Goal: Information Seeking & Learning: Learn about a topic

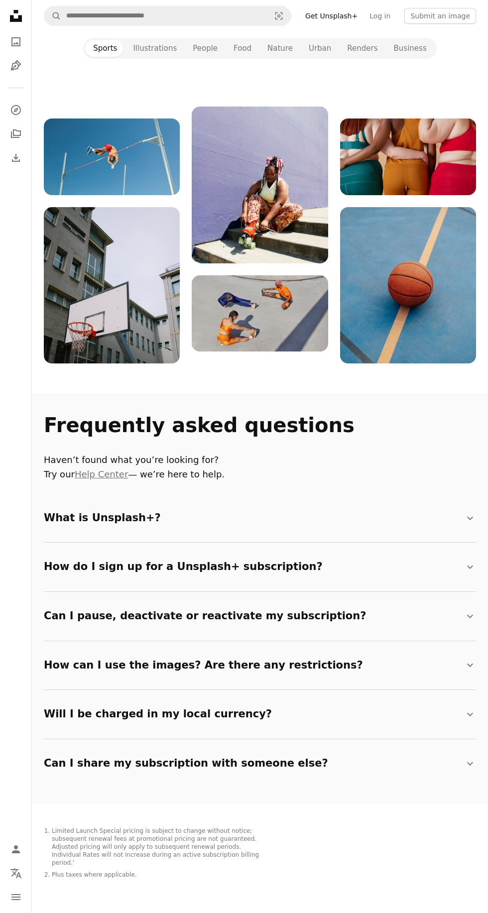
scroll to position [1014, 0]
click at [470, 567] on icon "Chevron down" at bounding box center [470, 567] width 12 height 12
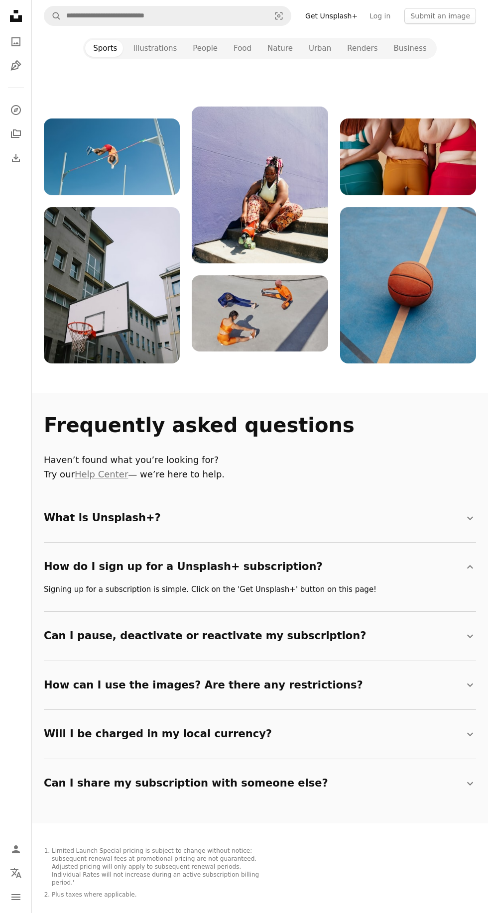
click at [433, 780] on summary "Can I share my subscription with someone else? Chevron down" at bounding box center [260, 783] width 432 height 33
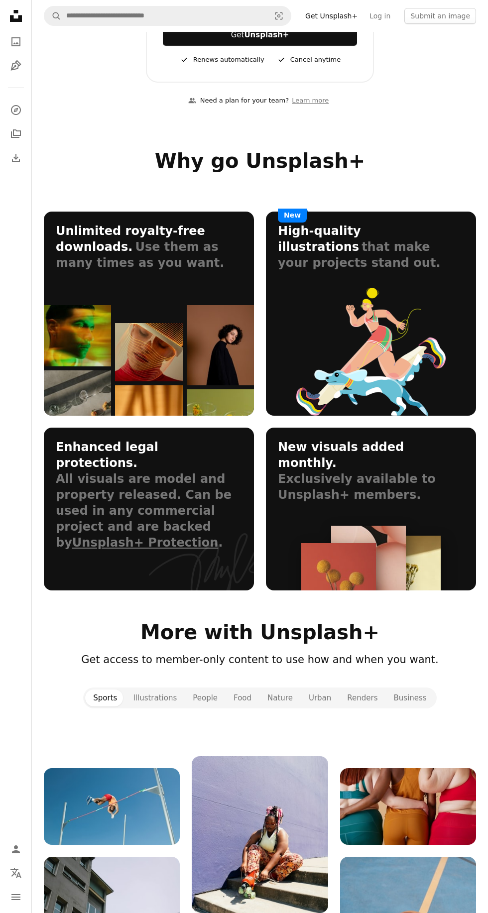
scroll to position [0, 0]
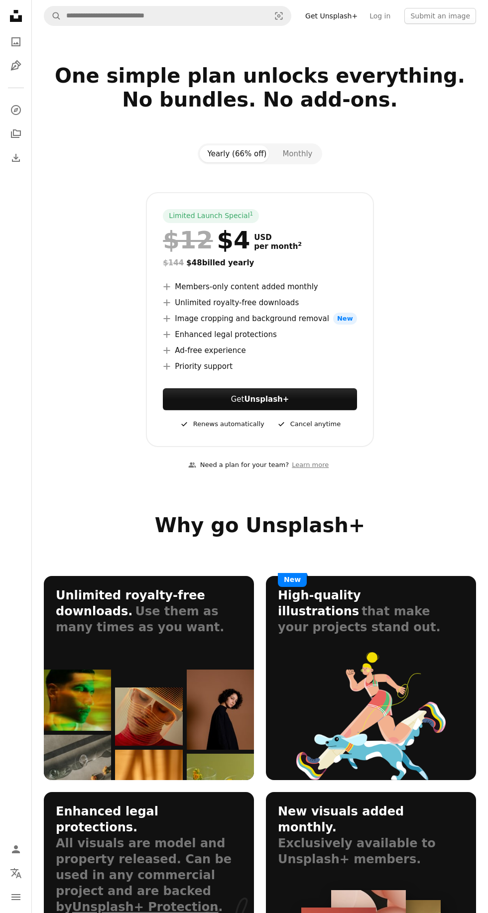
click at [305, 151] on button "Monthly" at bounding box center [297, 153] width 46 height 17
click at [105, 161] on div "Yearly (66% off) Monthly Limited Launch Special 1 $12 $10 USD per month 2 Switc…" at bounding box center [260, 295] width 456 height 304
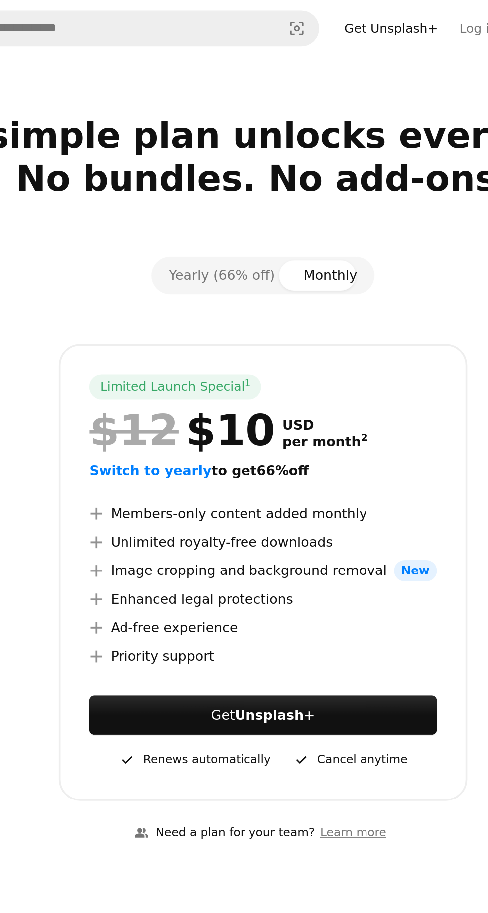
click at [235, 155] on button "Yearly (66% off)" at bounding box center [237, 153] width 75 height 17
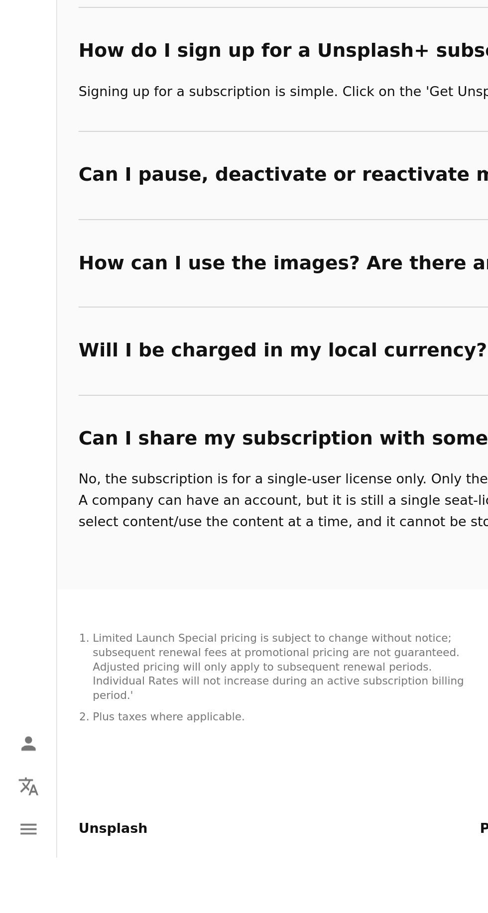
scroll to position [1464, 0]
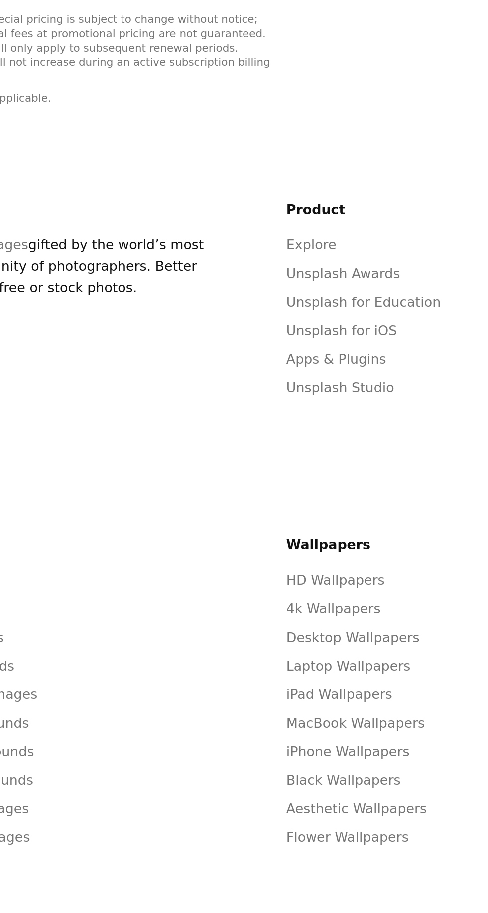
click at [312, 754] on link "HD Wallpapers" at bounding box center [295, 758] width 55 height 9
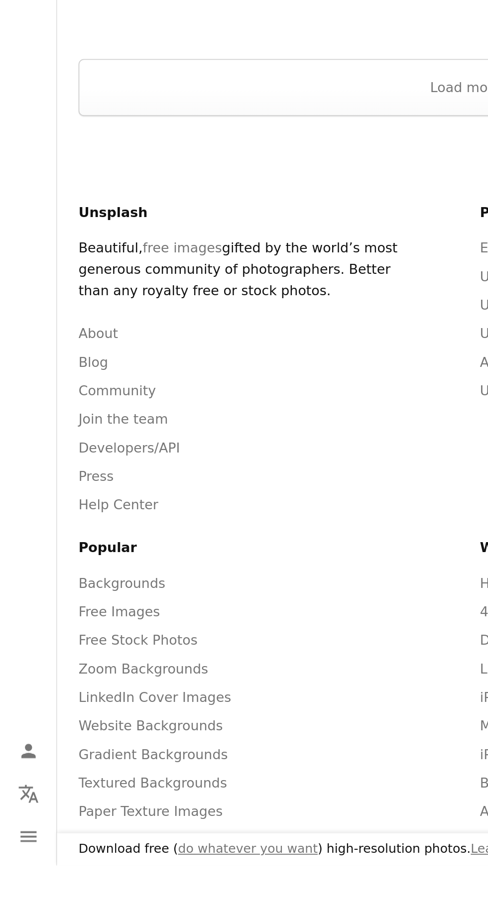
scroll to position [2625, 0]
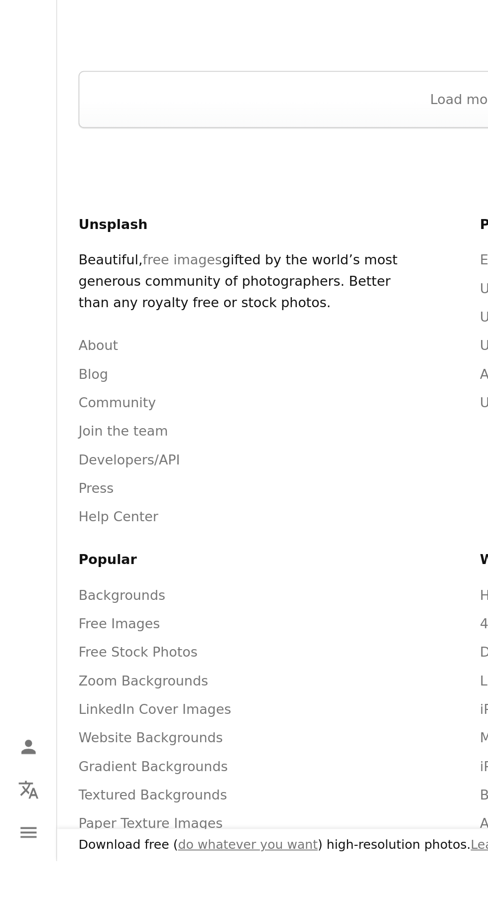
click at [106, 824] on link "LinkedIn Cover Images" at bounding box center [86, 828] width 85 height 9
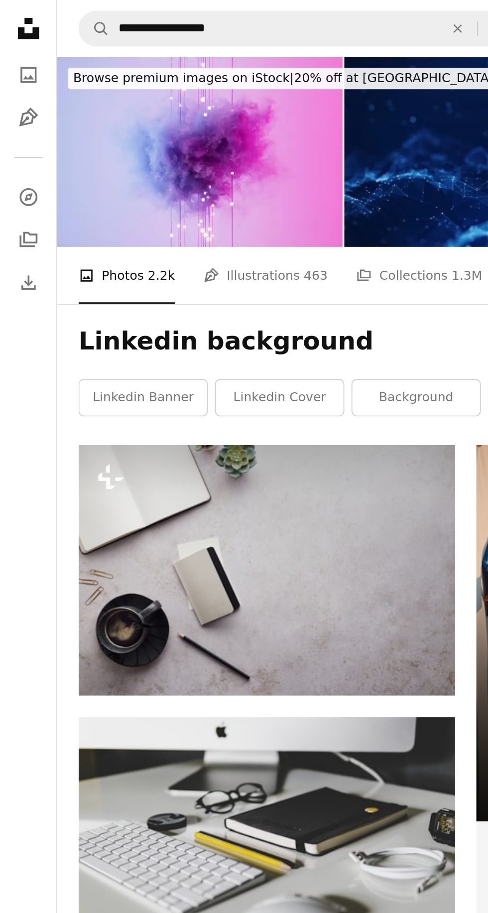
click at [134, 155] on link "Pen Tool Illustrations 463" at bounding box center [148, 154] width 69 height 32
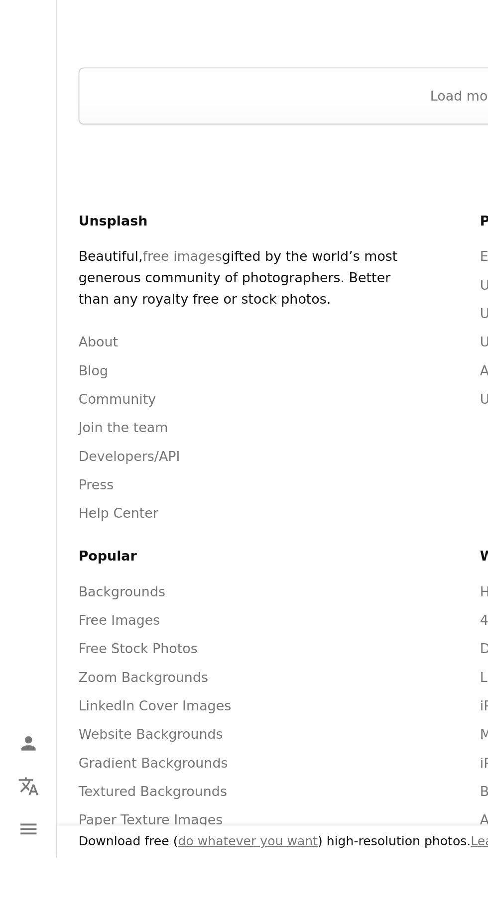
scroll to position [2625, 0]
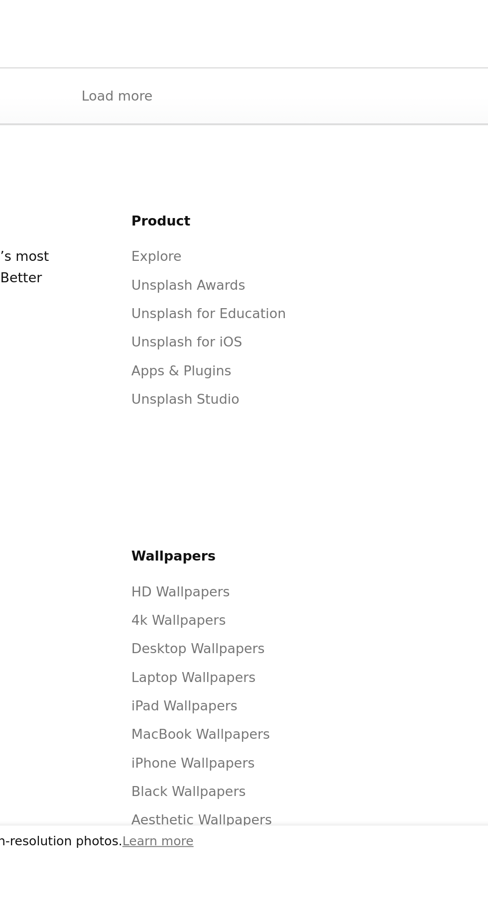
click at [322, 904] on link "Flower Wallpapers" at bounding box center [302, 908] width 68 height 9
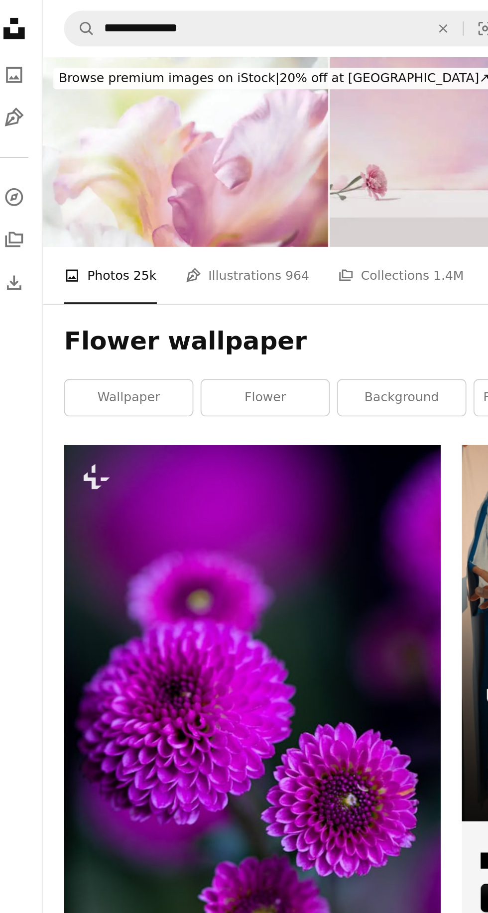
click at [139, 157] on link "Pen Tool Illustrations 964" at bounding box center [146, 154] width 69 height 32
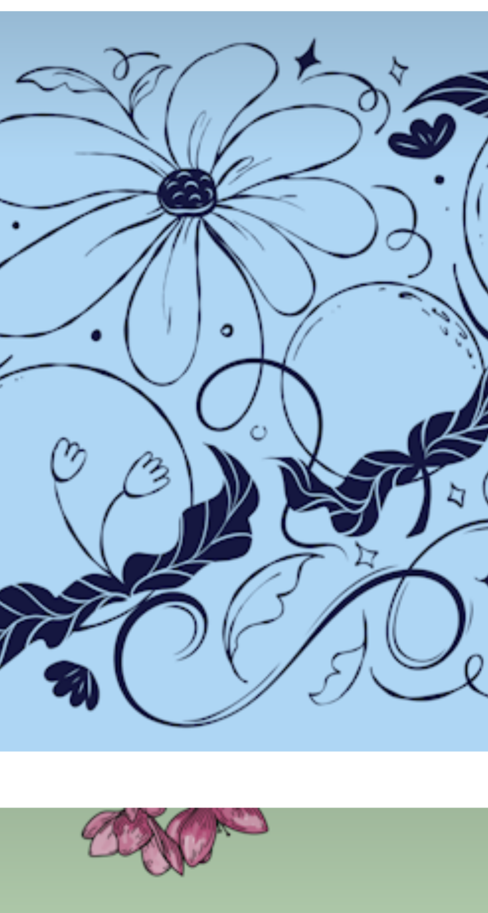
scroll to position [196, 0]
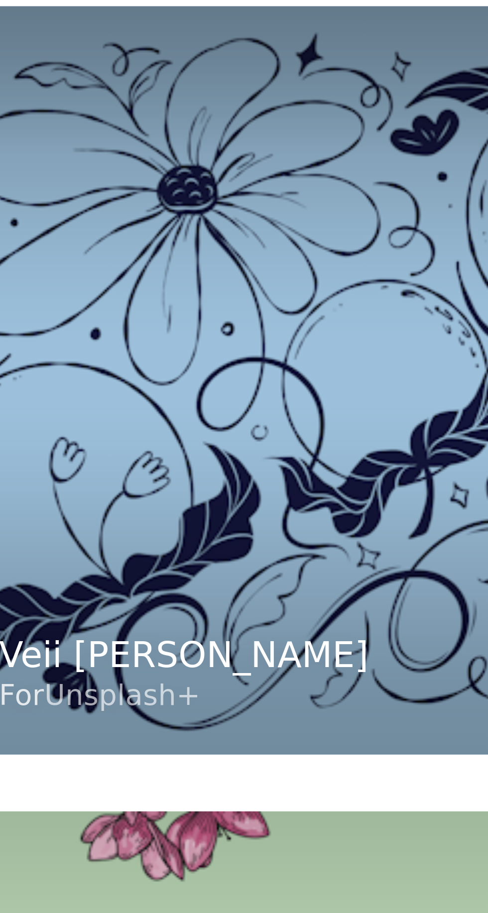
click at [133, 728] on link "Veii [PERSON_NAME]" at bounding box center [113, 729] width 78 height 10
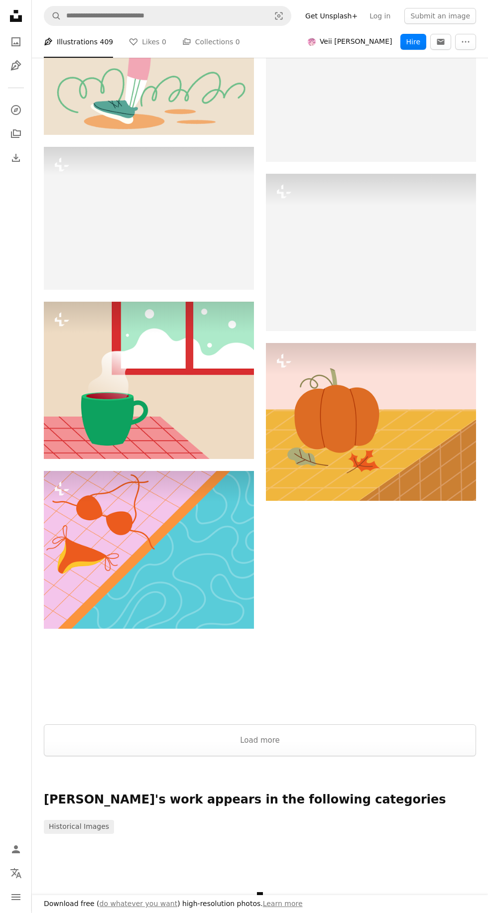
scroll to position [1750, 0]
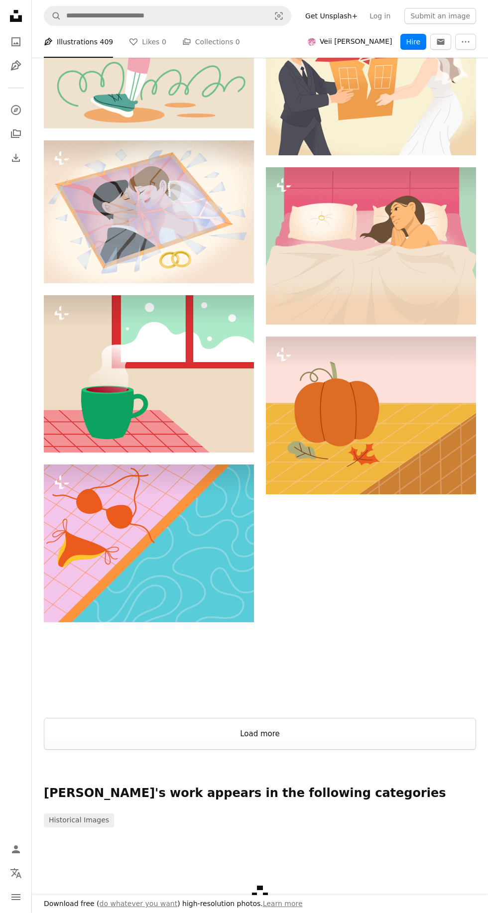
click at [333, 731] on button "Load more" at bounding box center [260, 734] width 432 height 32
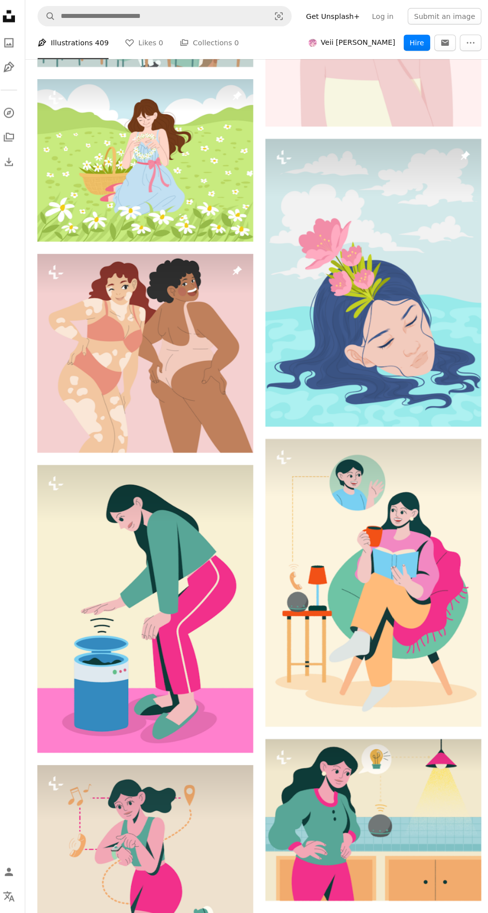
scroll to position [861, 0]
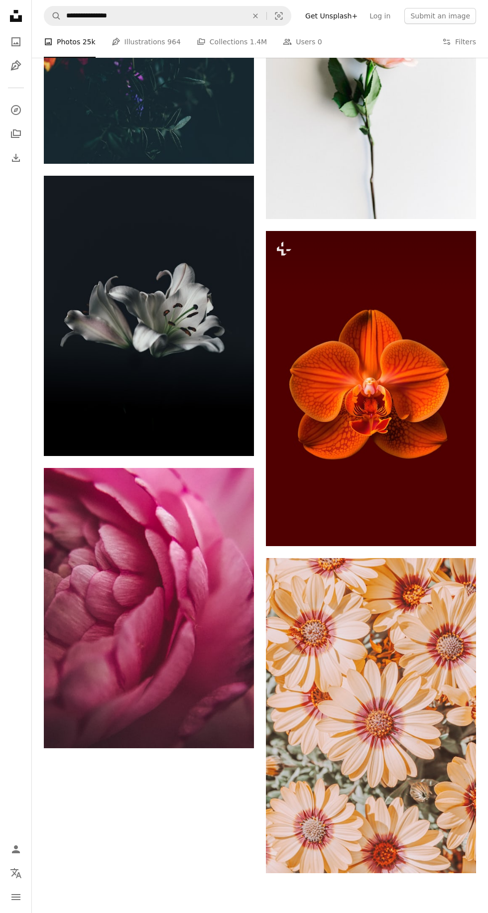
scroll to position [2673, 0]
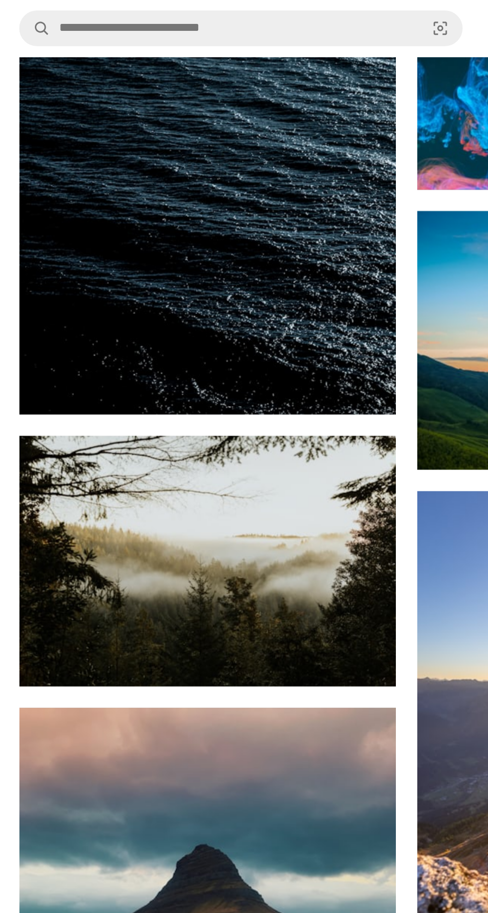
scroll to position [1206, 0]
